Goal: Task Accomplishment & Management: Use online tool/utility

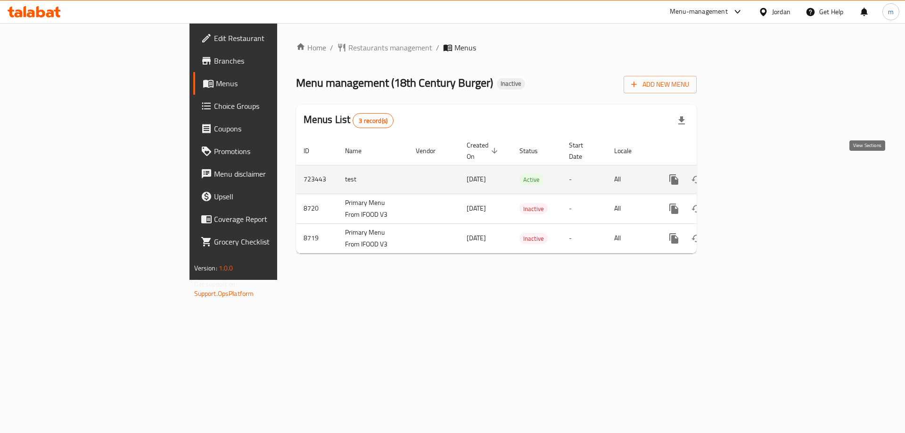
click at [753, 168] on link "enhanced table" at bounding box center [741, 179] width 23 height 23
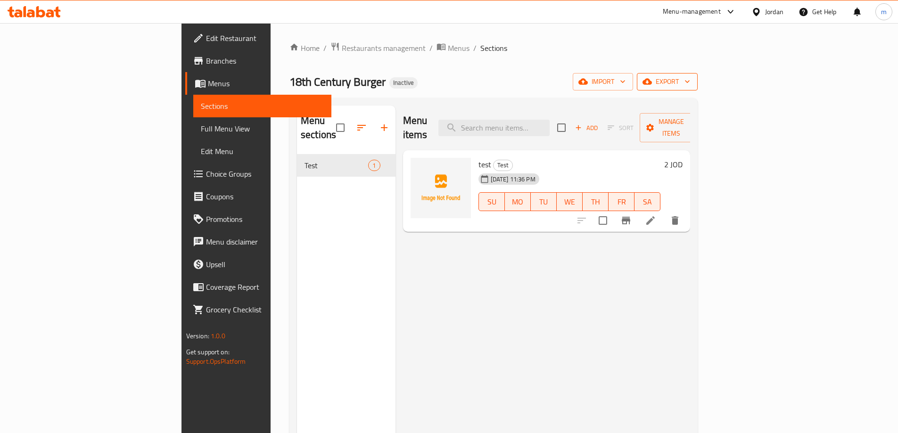
click at [697, 83] on button "export" at bounding box center [667, 81] width 61 height 17
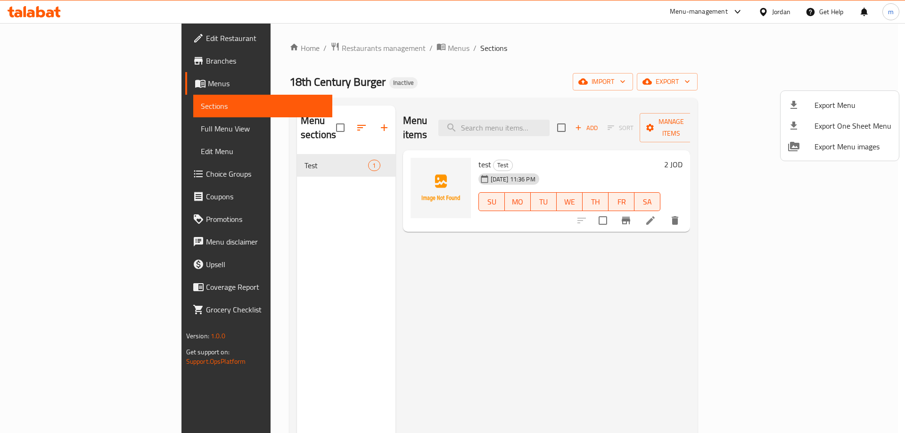
click at [594, 61] on div at bounding box center [452, 216] width 905 height 433
